Goal: Information Seeking & Learning: Understand process/instructions

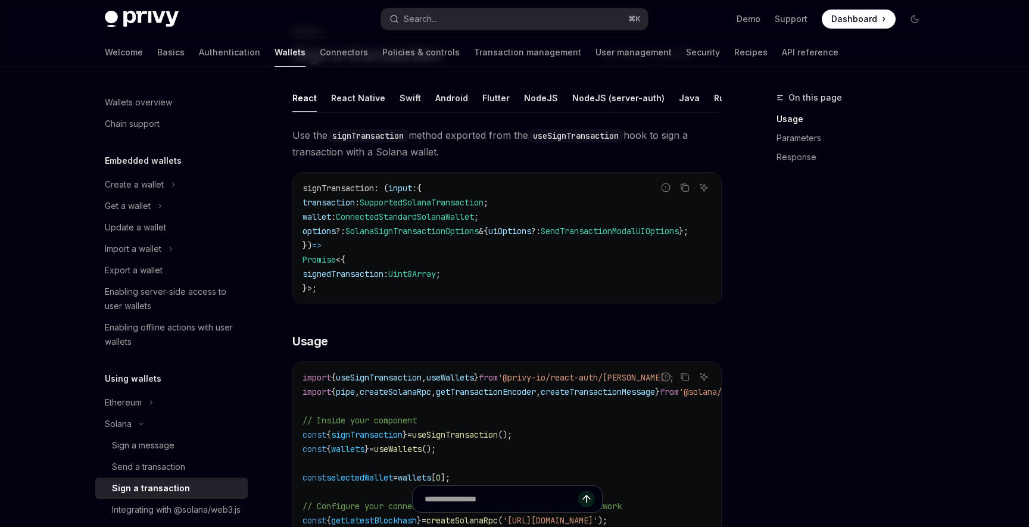
scroll to position [100, 0]
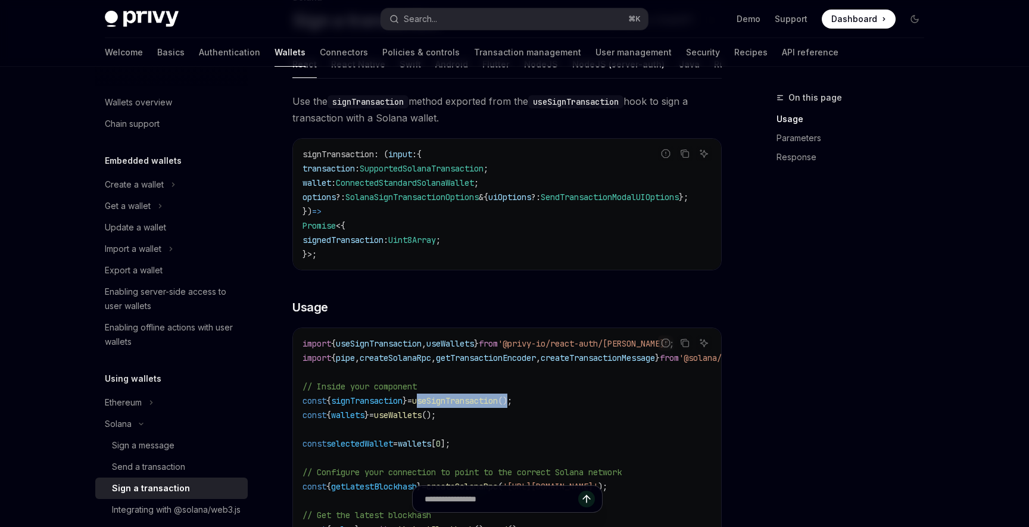
drag, startPoint x: 433, startPoint y: 405, endPoint x: 533, endPoint y: 407, distance: 100.1
click at [512, 406] on span "const { signTransaction } = useSignTransaction ();" at bounding box center [408, 401] width 210 height 11
copy span "useSignTransaction ()"
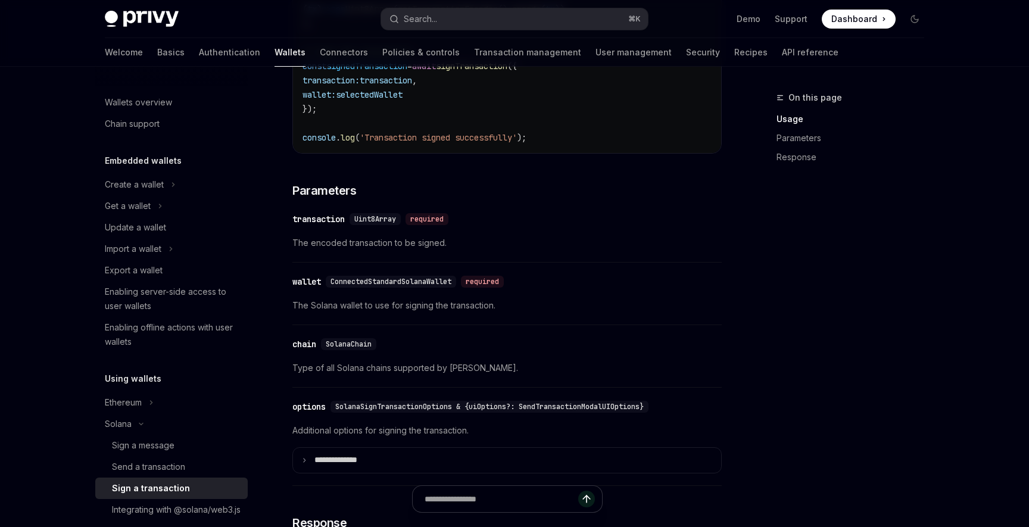
scroll to position [751, 0]
click at [354, 410] on span "SolanaSignTransactionOptions & {uiOptions?: SendTransactionModalUIOptions}" at bounding box center [489, 405] width 309 height 10
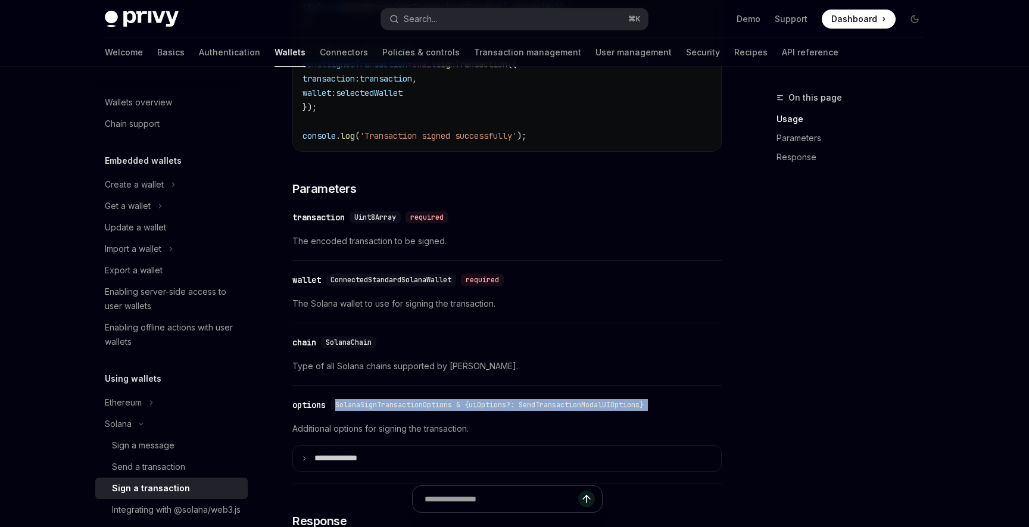
click at [355, 436] on span "Additional options for signing the transaction." at bounding box center [507, 429] width 430 height 14
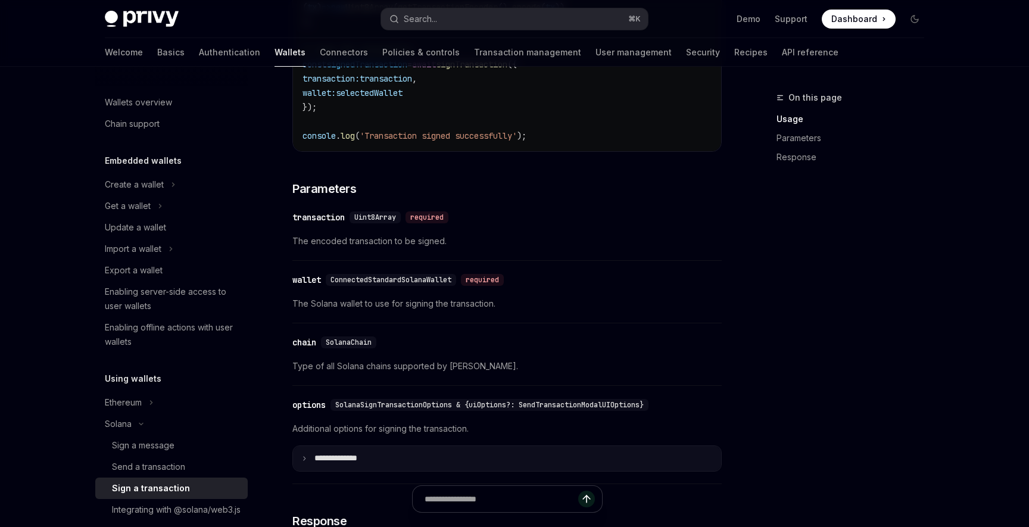
click at [310, 471] on summary "**** *********" at bounding box center [507, 458] width 428 height 25
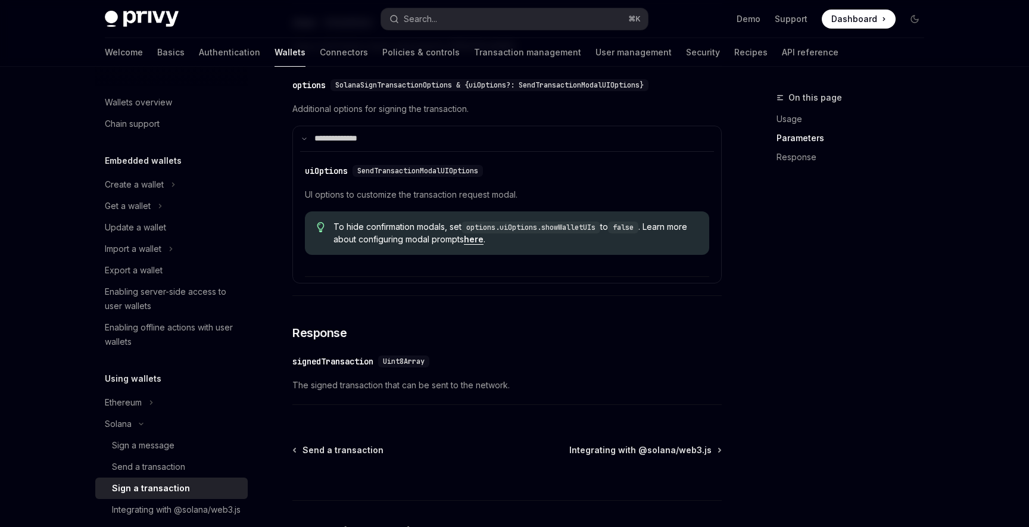
scroll to position [1072, 0]
click at [458, 392] on span "The signed transaction that can be sent to the network." at bounding box center [507, 385] width 430 height 14
